Goal: Information Seeking & Learning: Learn about a topic

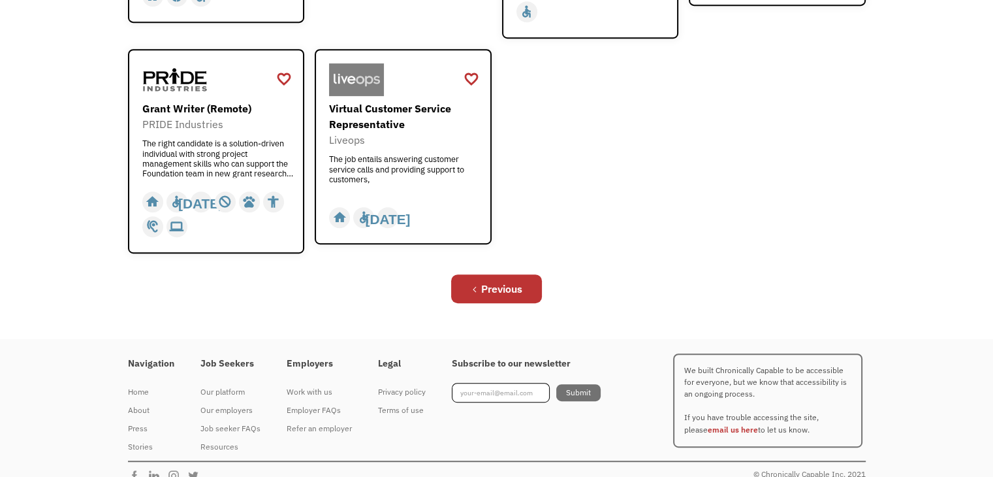
scroll to position [626, 0]
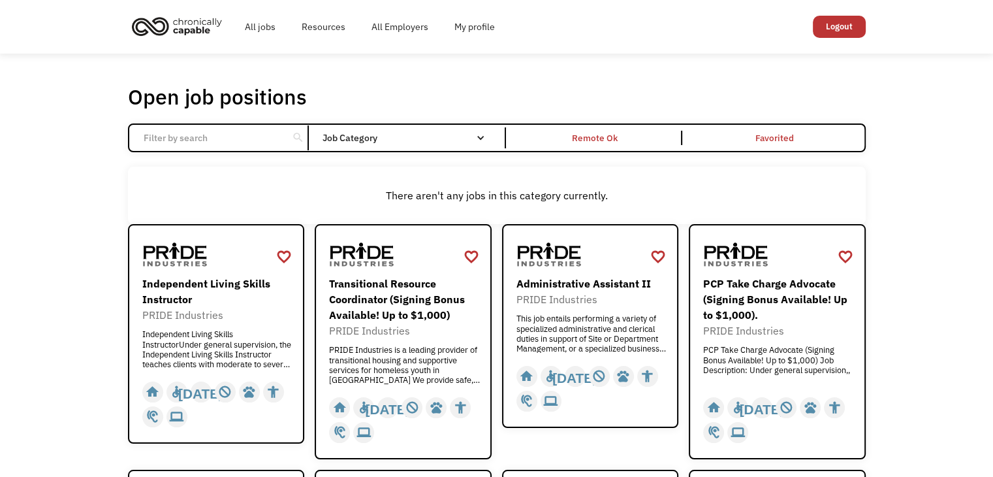
click at [199, 27] on img "home" at bounding box center [177, 26] width 98 height 29
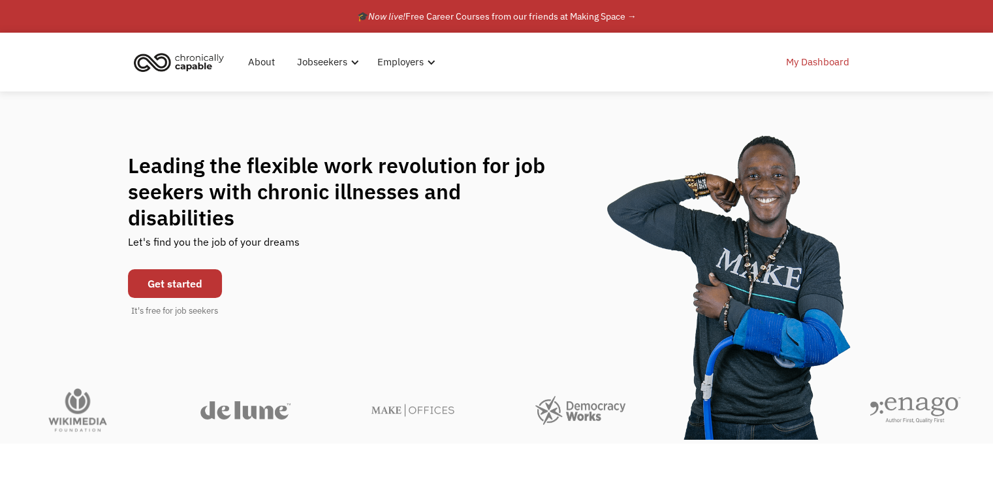
click at [833, 63] on link "My Dashboard" at bounding box center [818, 62] width 79 height 42
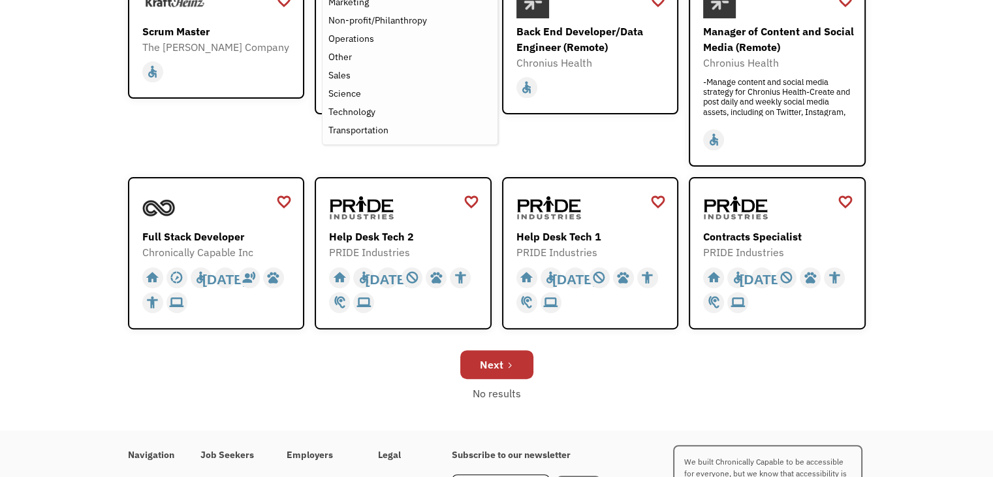
scroll to position [392, 0]
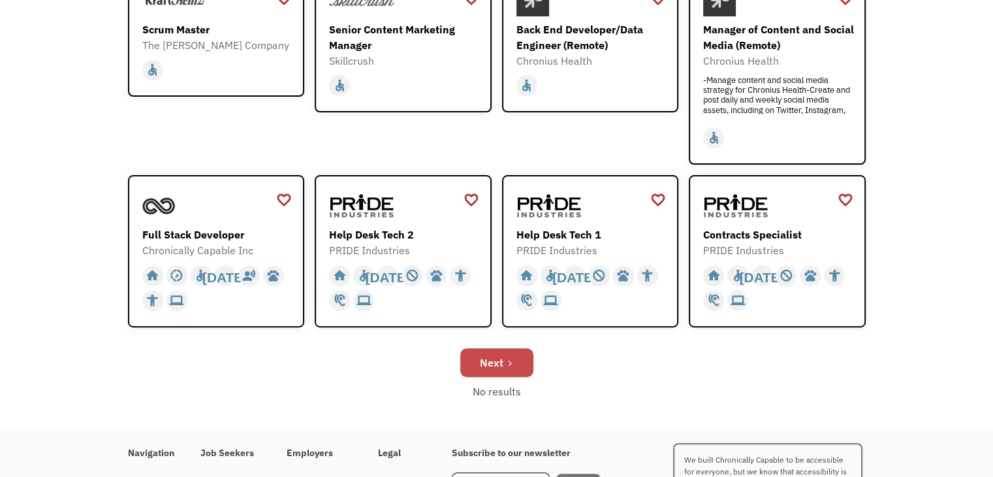
click at [509, 361] on icon "Next Page" at bounding box center [510, 363] width 8 height 8
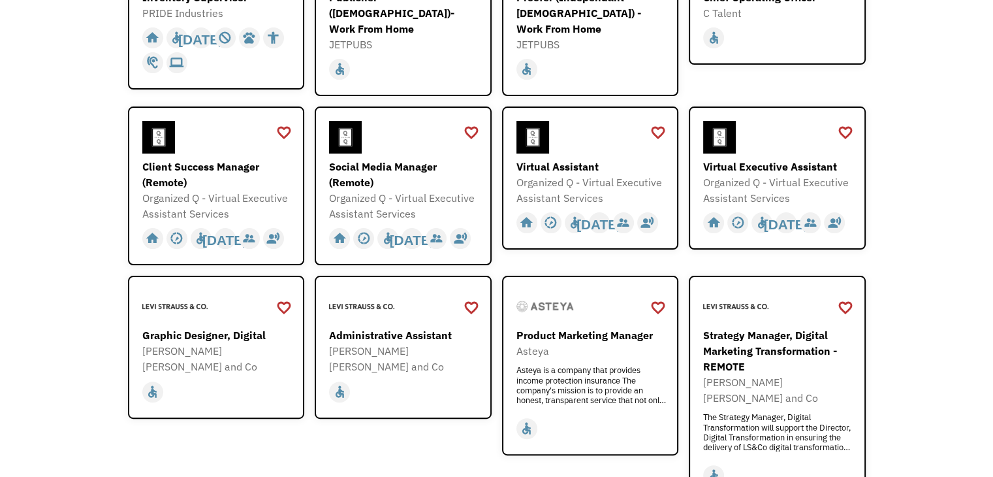
scroll to position [287, 0]
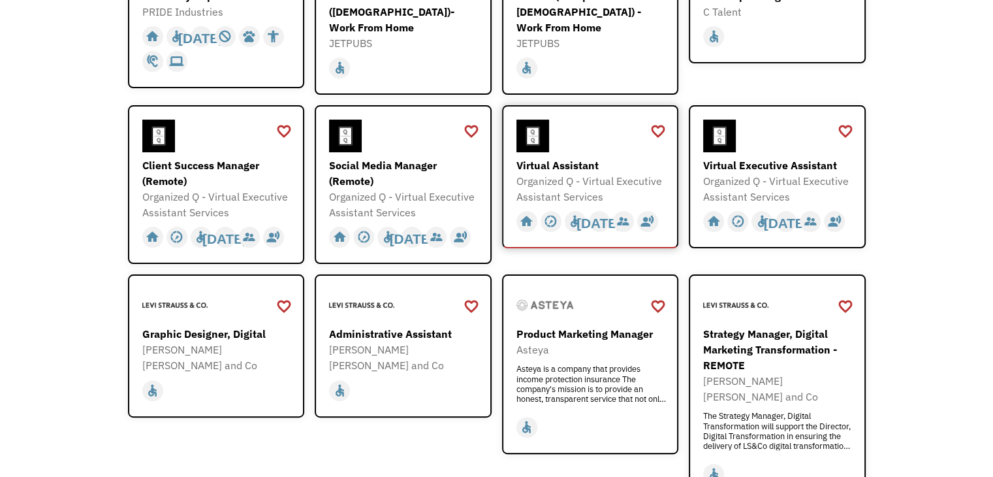
click at [558, 163] on div "Virtual Assistant" at bounding box center [593, 165] width 152 height 16
click at [394, 331] on div "Administrative Assistant" at bounding box center [405, 334] width 152 height 16
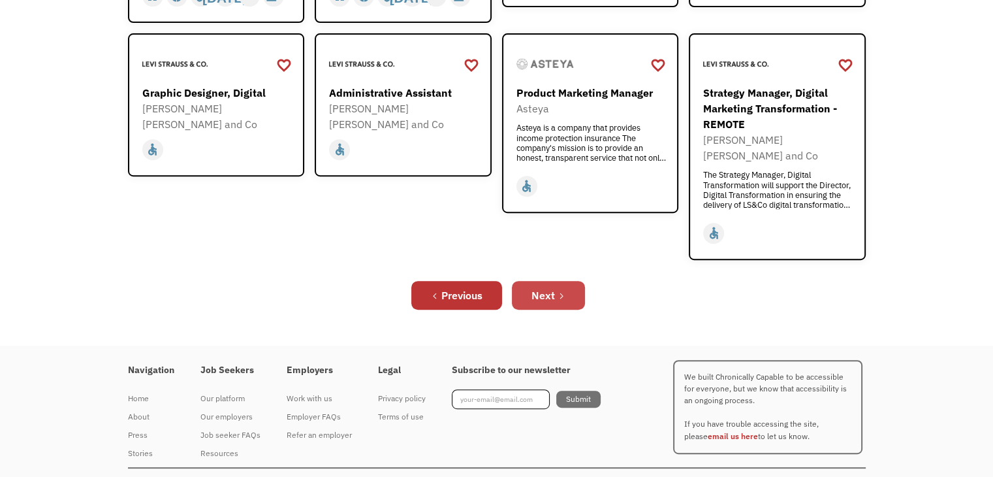
click at [538, 287] on div "Next" at bounding box center [544, 295] width 24 height 16
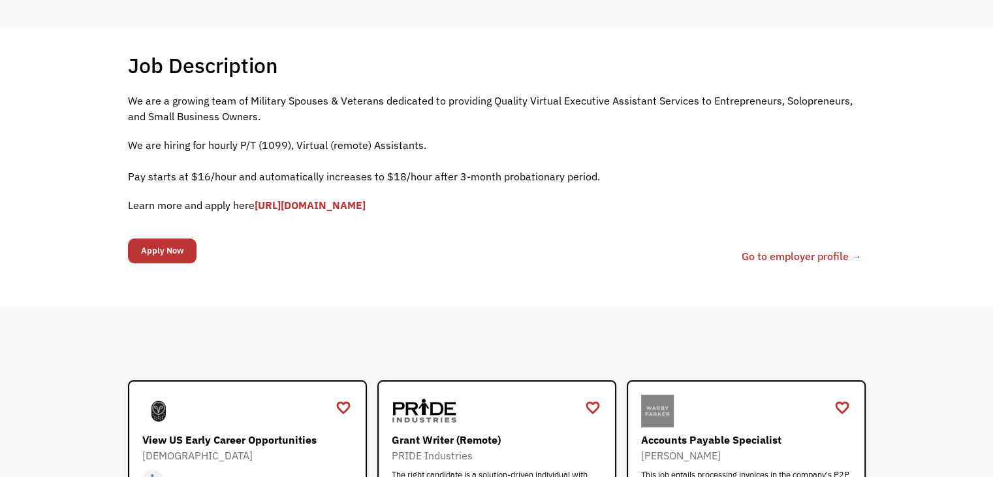
scroll to position [235, 0]
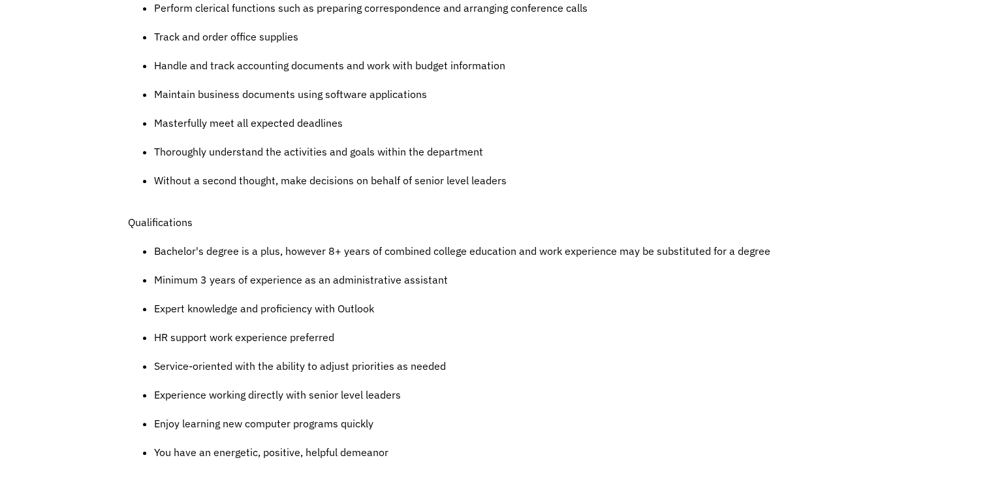
scroll to position [758, 0]
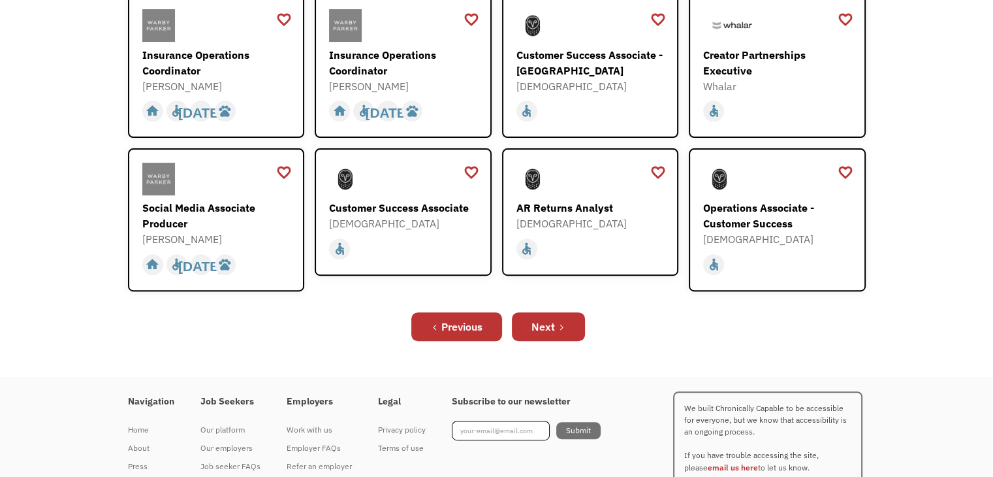
scroll to position [469, 0]
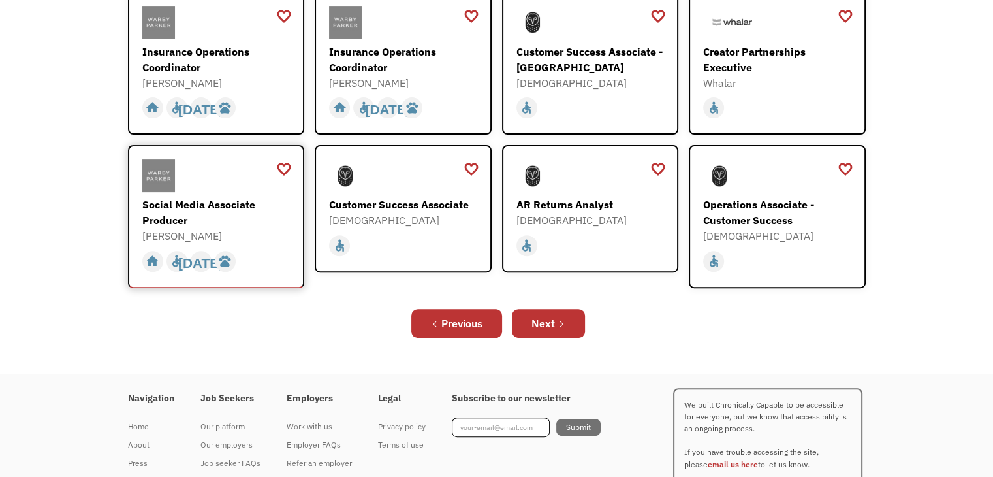
click at [180, 197] on div "Social Media Associate Producer" at bounding box center [218, 212] width 152 height 31
click at [547, 315] on div "Next" at bounding box center [544, 323] width 24 height 16
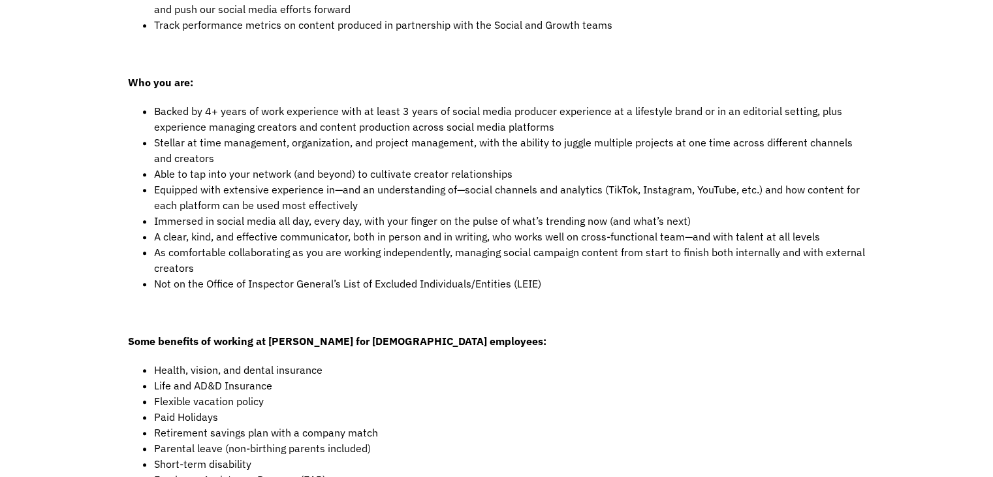
scroll to position [703, 0]
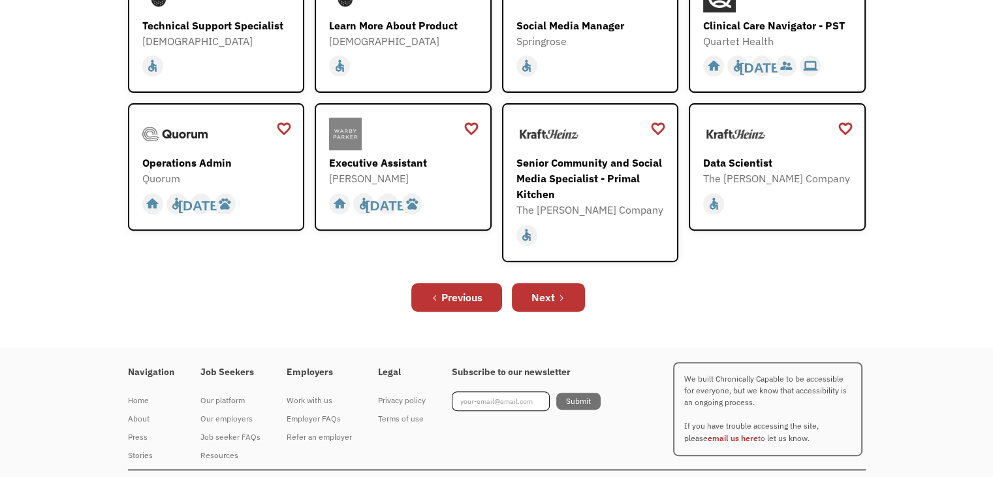
scroll to position [436, 0]
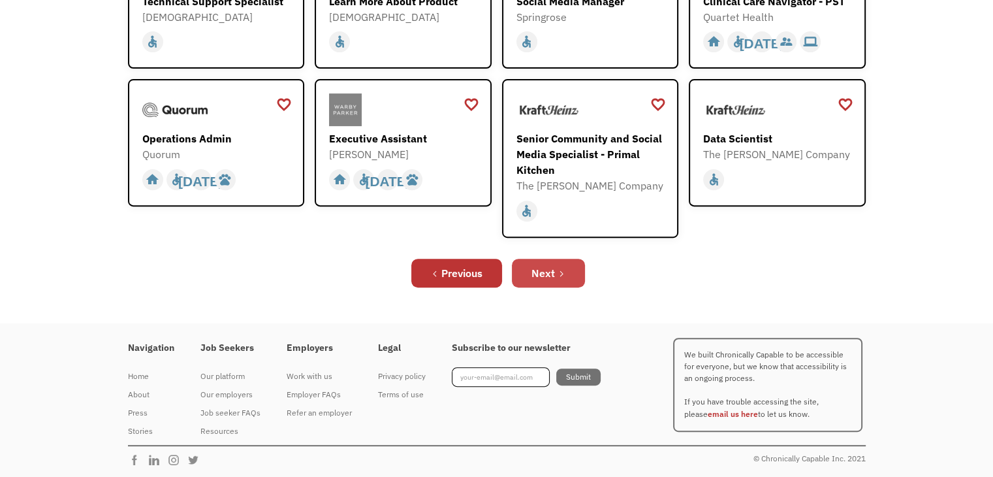
click at [538, 270] on div "Next" at bounding box center [544, 273] width 24 height 16
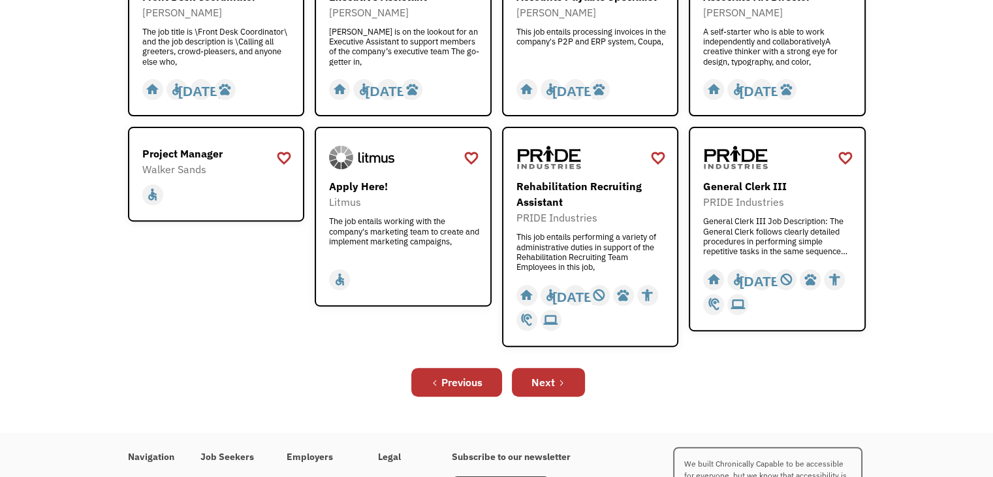
scroll to position [470, 0]
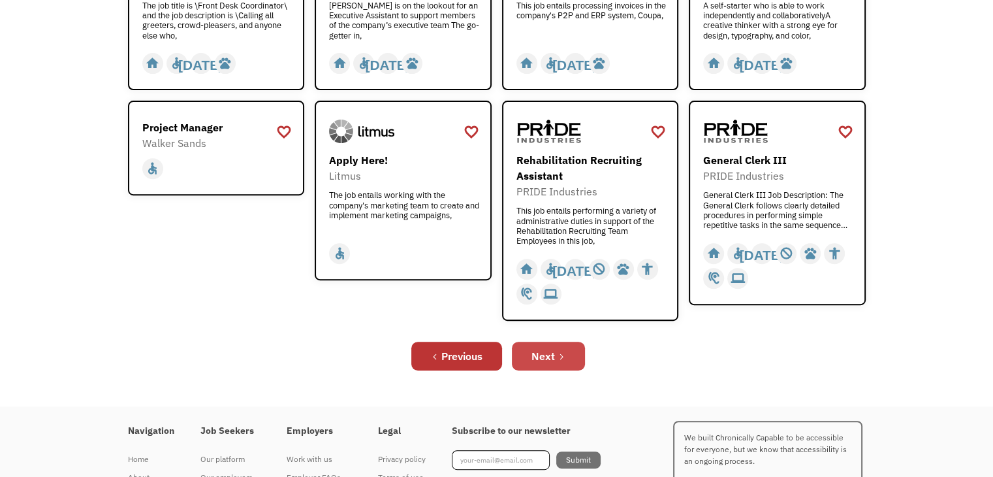
click at [556, 356] on link "Next" at bounding box center [548, 356] width 73 height 29
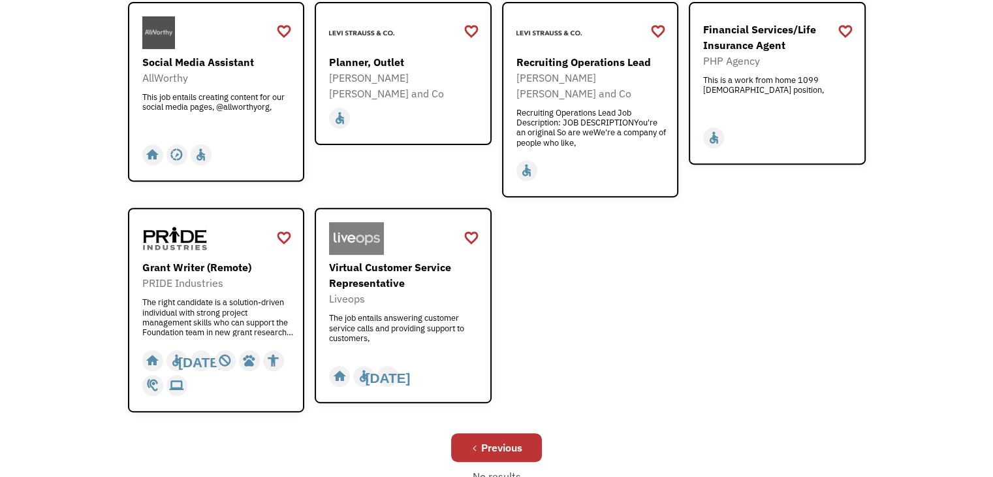
scroll to position [470, 0]
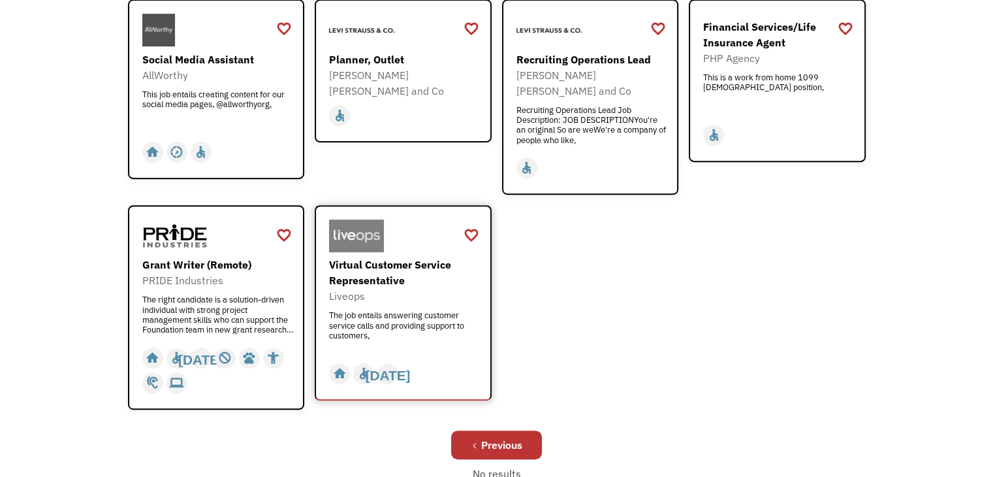
click at [382, 257] on div "Virtual Customer Service Representative" at bounding box center [405, 272] width 152 height 31
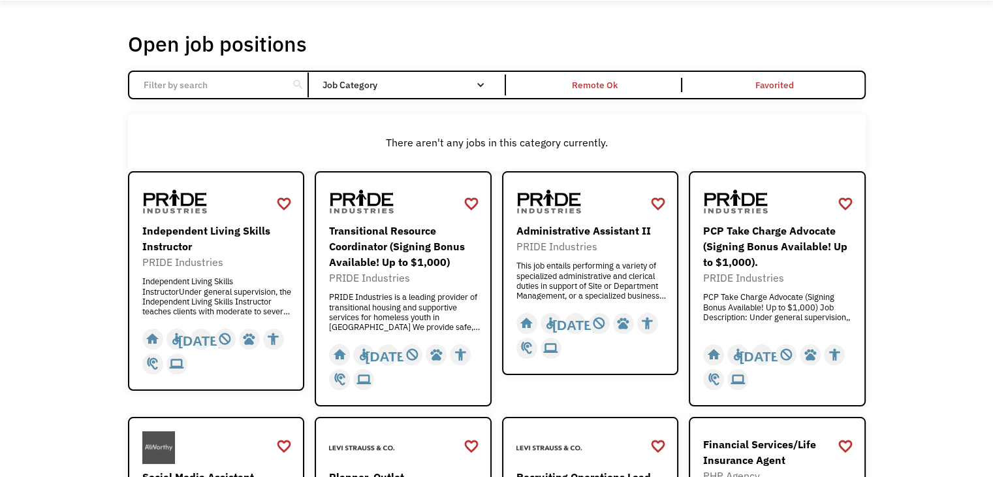
scroll to position [0, 0]
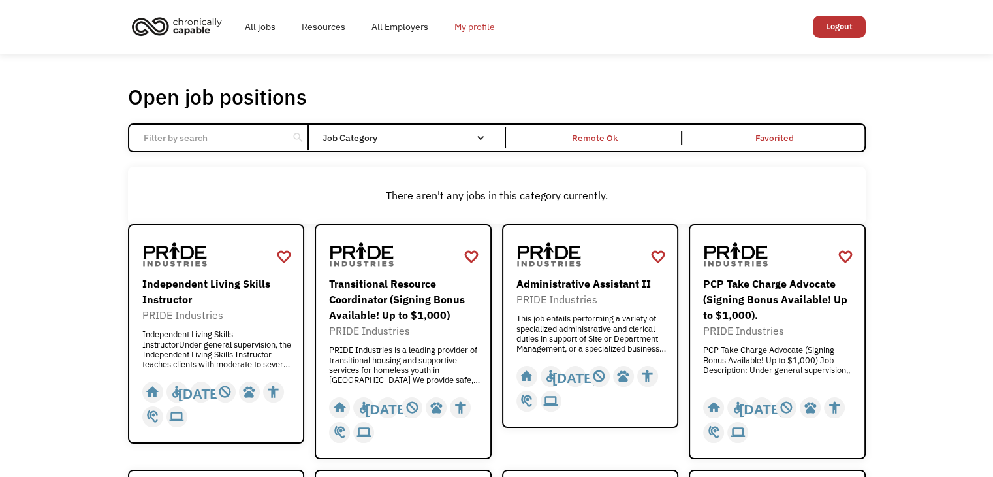
click at [486, 26] on link "My profile" at bounding box center [475, 27] width 67 height 42
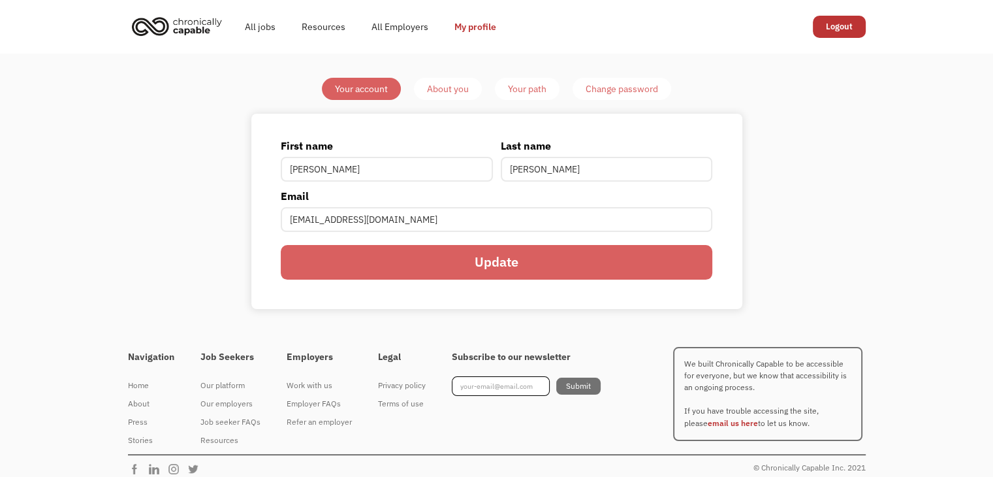
click at [445, 93] on div "About you" at bounding box center [448, 89] width 42 height 16
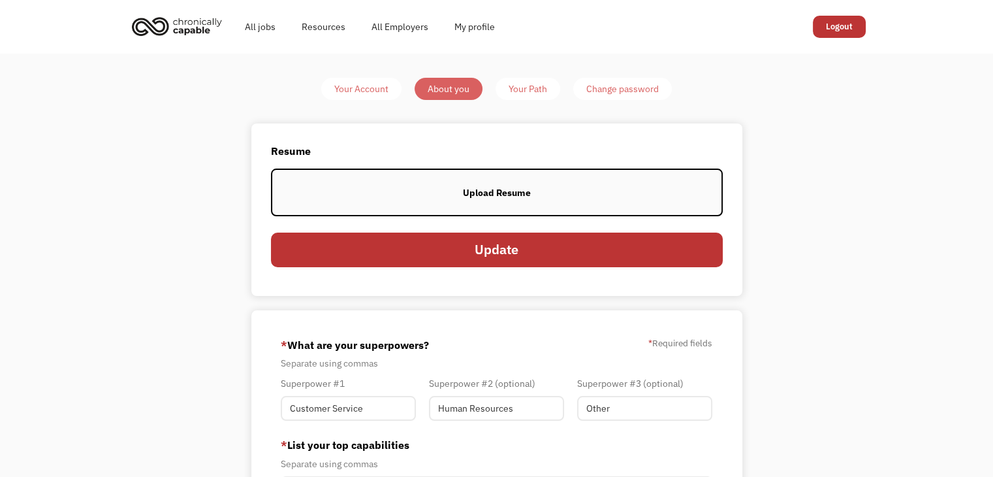
click at [533, 89] on div "Your Path" at bounding box center [528, 89] width 39 height 16
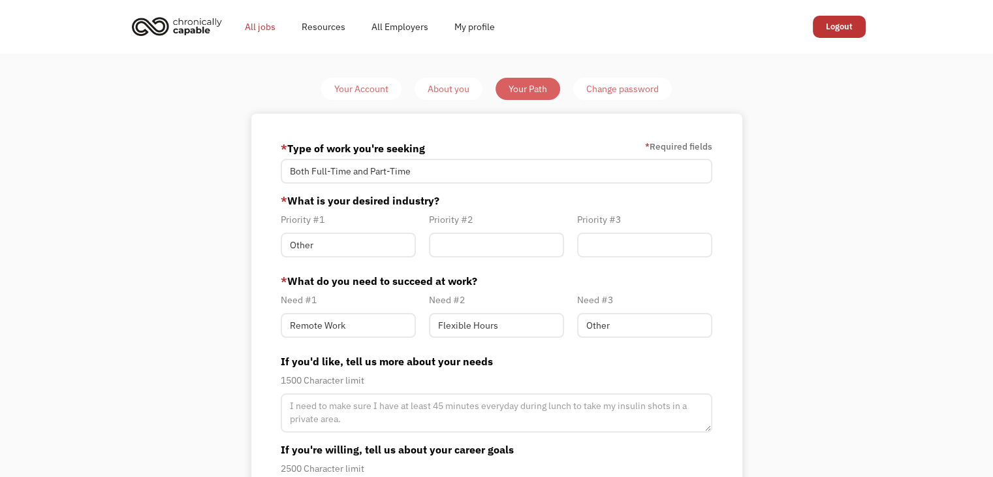
click at [269, 25] on link "All jobs" at bounding box center [260, 27] width 57 height 42
